Goal: Task Accomplishment & Management: Complete application form

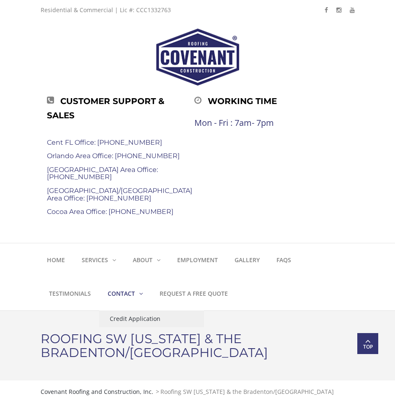
click at [113, 277] on link "Contact" at bounding box center [125, 294] width 52 height 34
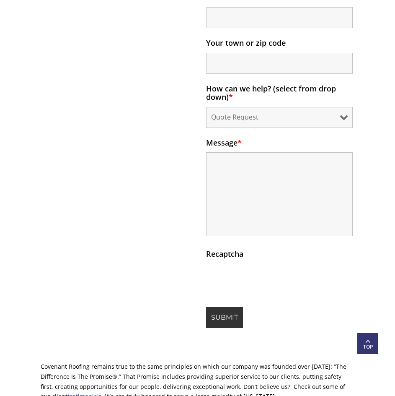
scroll to position [796, 0]
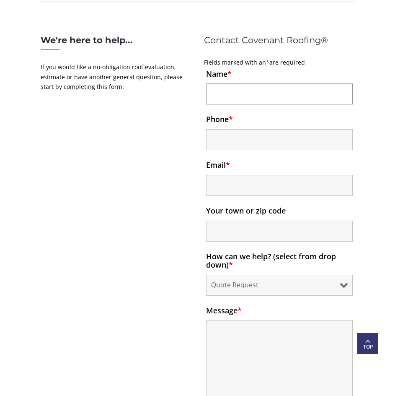
click at [295, 91] on input "Name *" at bounding box center [279, 93] width 147 height 21
type input "[PERSON_NAME]"
type input "18009701158"
type input "[PERSON_NAME][EMAIL_ADDRESS][DOMAIN_NAME]"
type input "[GEOGRAPHIC_DATA]"
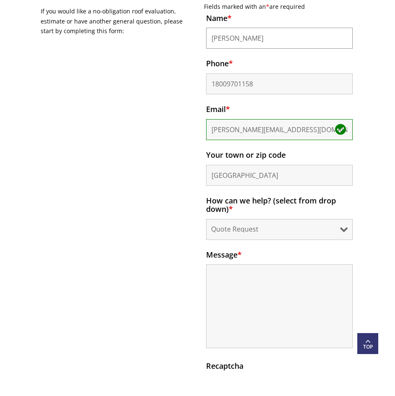
scroll to position [922, 0]
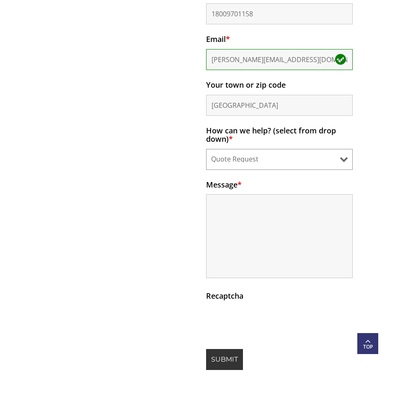
click at [282, 158] on select "Quote Request Appointment Request General Question Other" at bounding box center [279, 159] width 147 height 21
select select "general-question"
click at [206, 153] on select "Quote Request Appointment Request General Question Other" at bounding box center [279, 159] width 147 height 21
drag, startPoint x: 315, startPoint y: 196, endPoint x: 304, endPoint y: 208, distance: 16.0
paste textarea "Hi there, I wanted to see if you’d be open to a quick chat about offering more …"
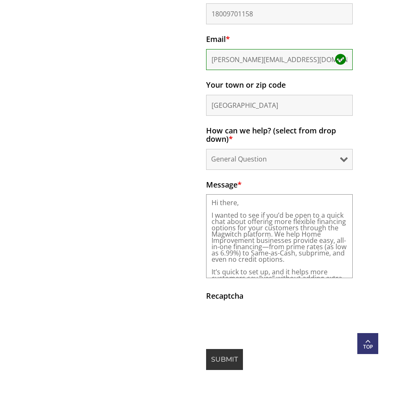
scroll to position [55, 0]
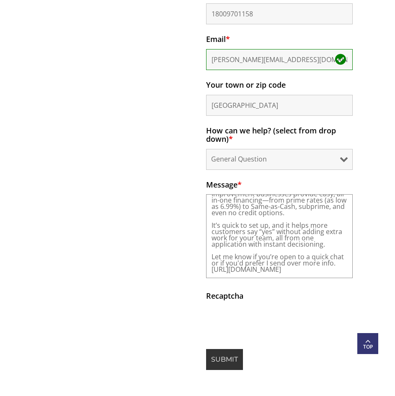
type textarea "Hi there, I wanted to see if you’d be open to a quick chat about offering more …"
click at [219, 363] on input "Submit" at bounding box center [224, 359] width 37 height 21
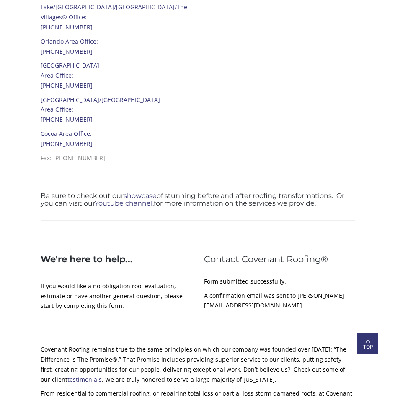
scroll to position [552, 0]
